Goal: Find contact information: Find contact information

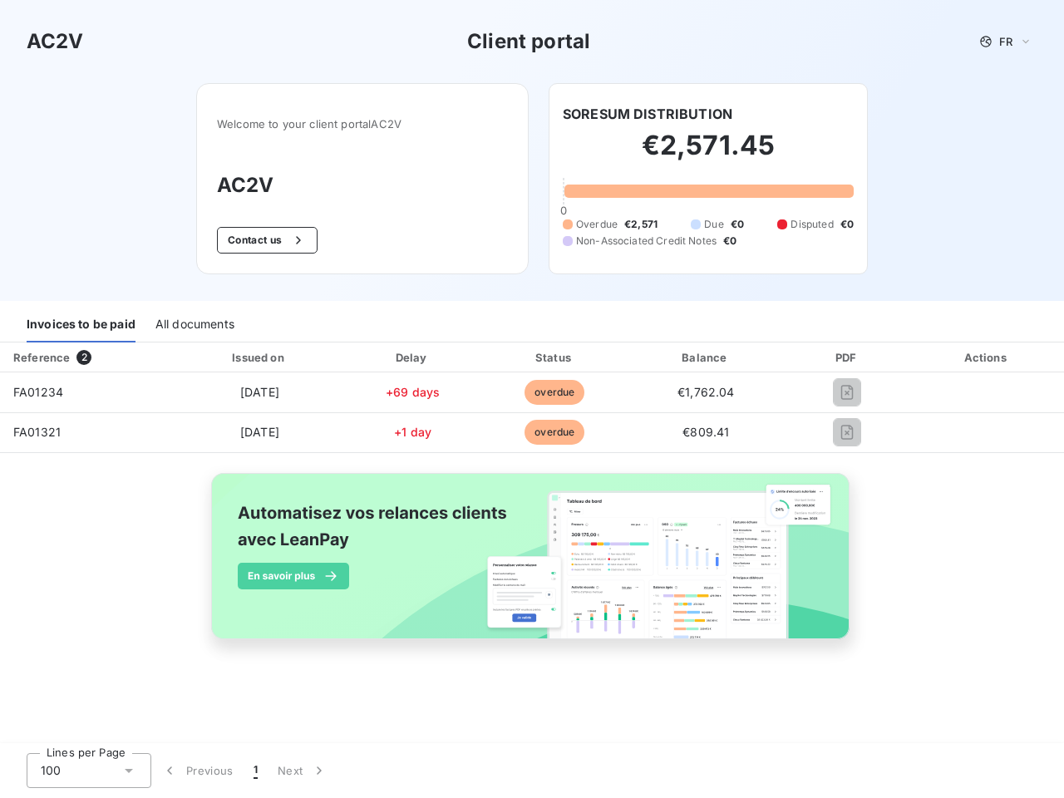
click at [1006, 42] on span "FR" at bounding box center [1005, 41] width 13 height 13
click at [265, 240] on button "Contact us" at bounding box center [267, 240] width 101 height 27
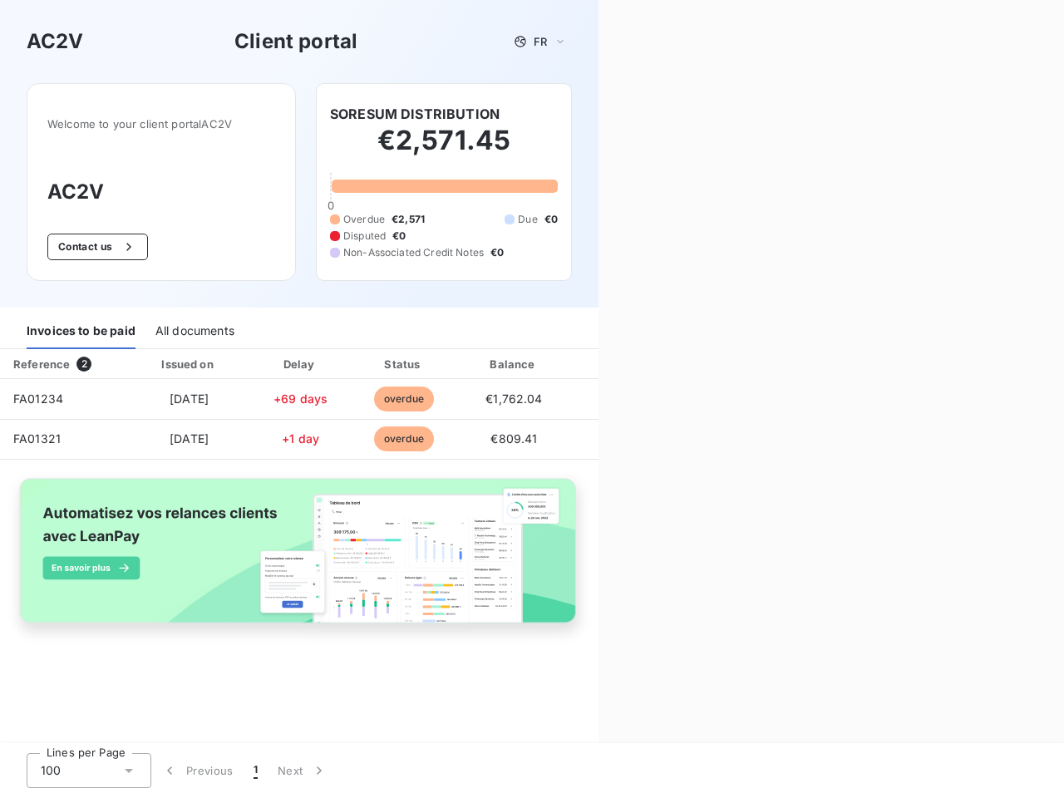
click at [648, 114] on div "Contact us Fill out the form below, and a member of our team will get back to y…" at bounding box center [832, 399] width 466 height 798
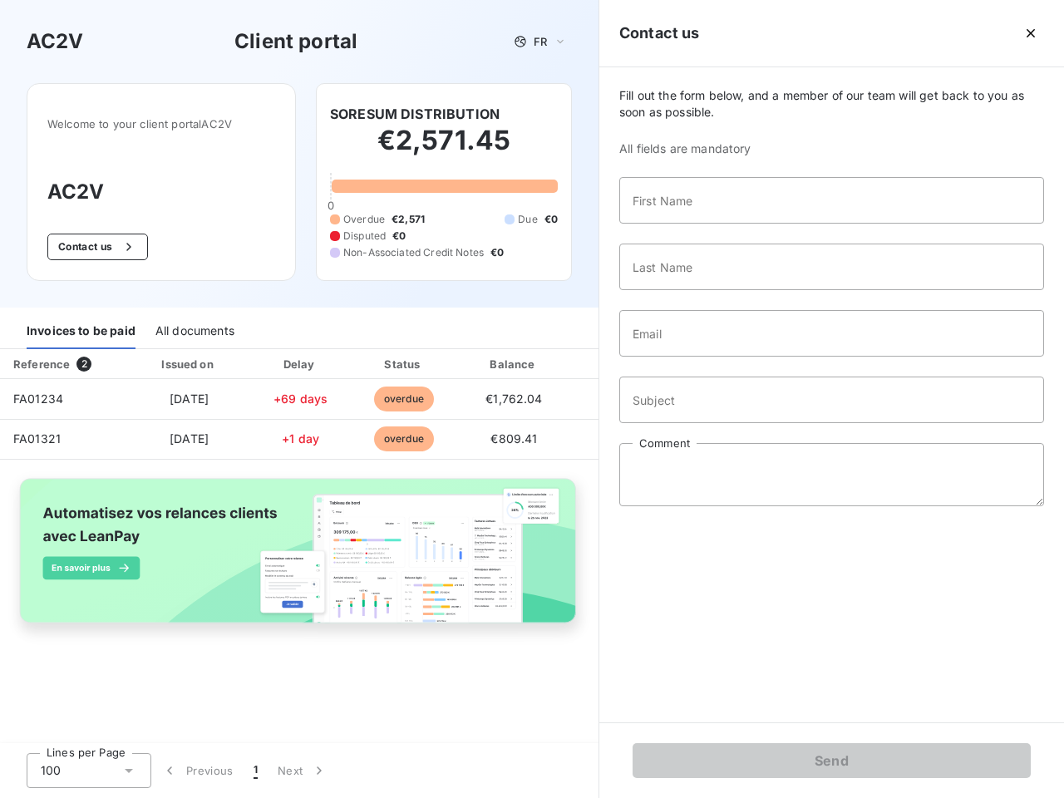
click at [81, 325] on div "Invoices to be paid" at bounding box center [81, 331] width 109 height 35
click at [194, 325] on div "All documents" at bounding box center [194, 331] width 79 height 35
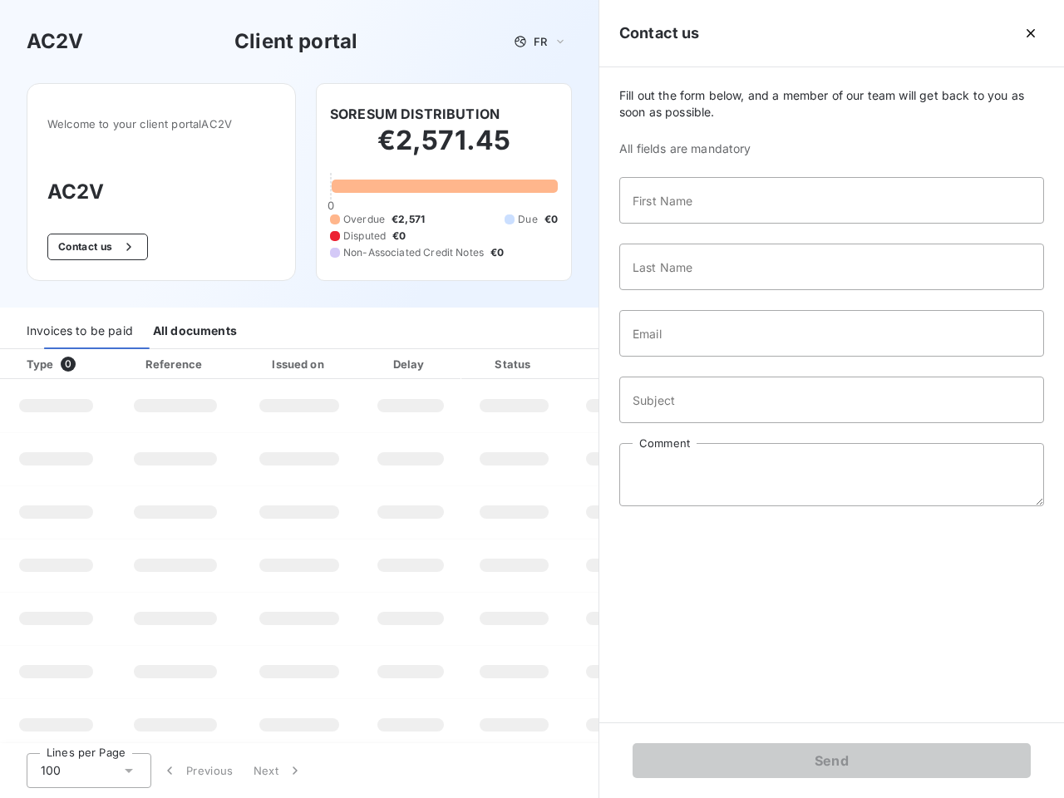
click at [87, 357] on div "Type 0" at bounding box center [63, 364] width 92 height 17
click at [259, 357] on div "Issued on" at bounding box center [299, 364] width 115 height 17
click at [412, 357] on div "Delay" at bounding box center [410, 364] width 95 height 17
click at [555, 357] on div at bounding box center [555, 364] width 17 height 17
click at [706, 357] on div "Fill out the form below, and a member of our team will get back to you as soon …" at bounding box center [831, 394] width 465 height 655
